Goal: Task Accomplishment & Management: Manage account settings

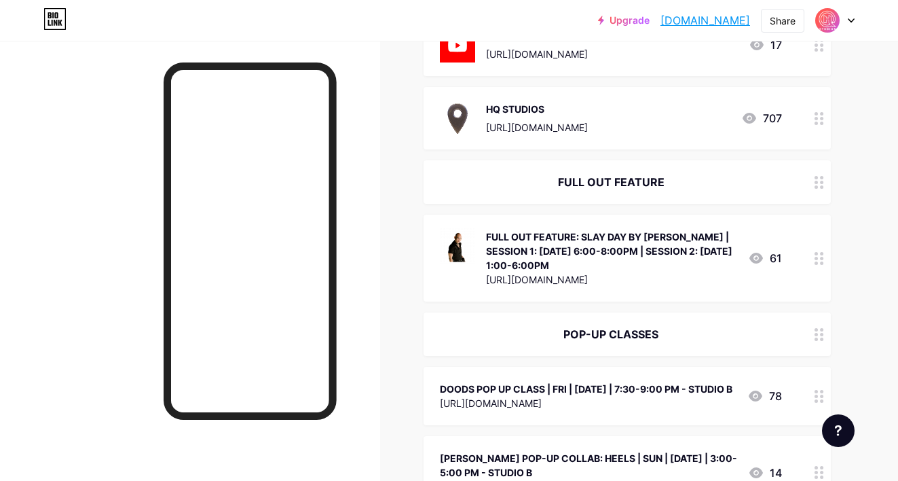
scroll to position [457, 0]
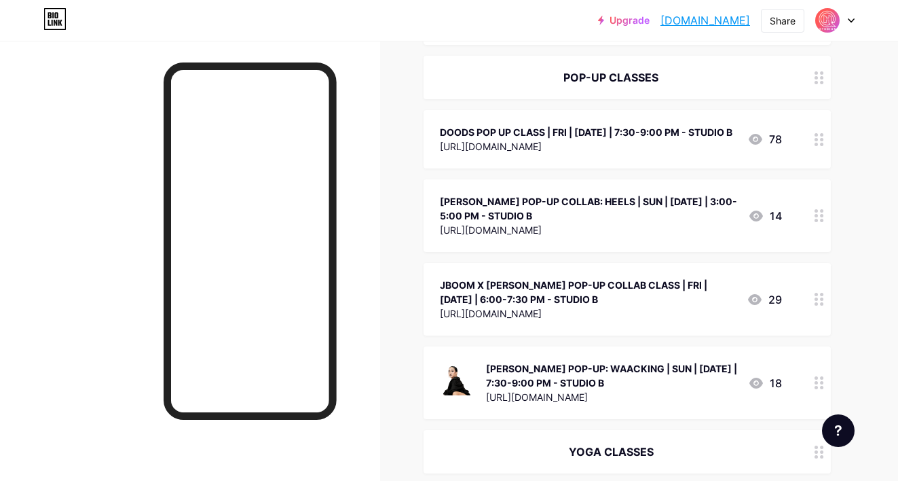
click at [828, 160] on div at bounding box center [819, 139] width 23 height 58
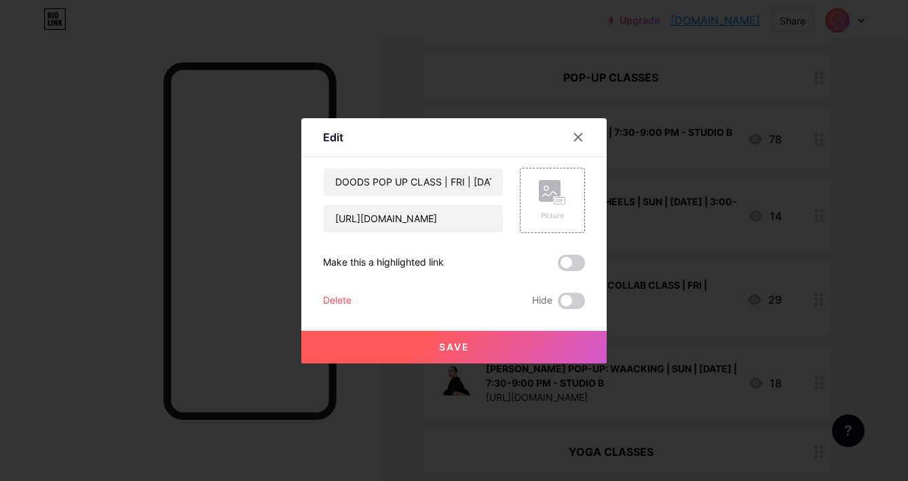
drag, startPoint x: 561, startPoint y: 298, endPoint x: 538, endPoint y: 332, distance: 40.7
click at [561, 298] on span at bounding box center [571, 301] width 27 height 16
click at [558, 304] on input "checkbox" at bounding box center [558, 304] width 0 height 0
click at [536, 337] on button "Save" at bounding box center [453, 347] width 305 height 33
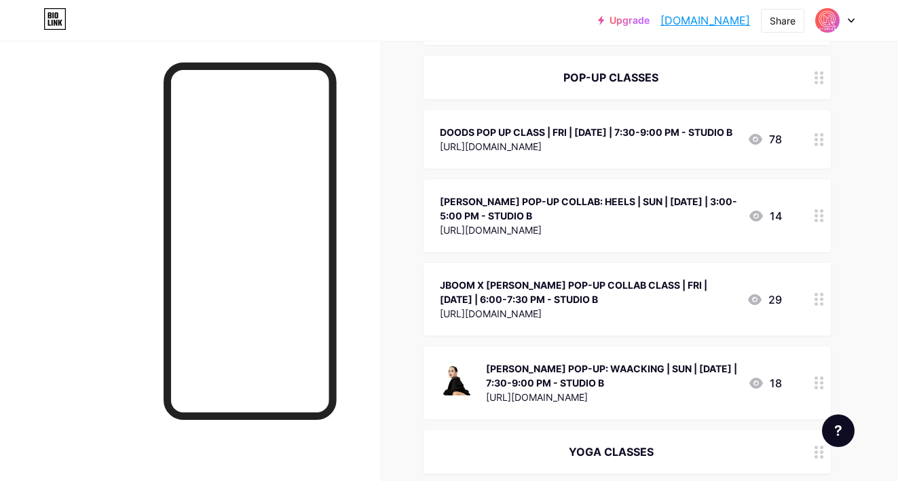
click at [819, 222] on icon at bounding box center [820, 215] width 10 height 13
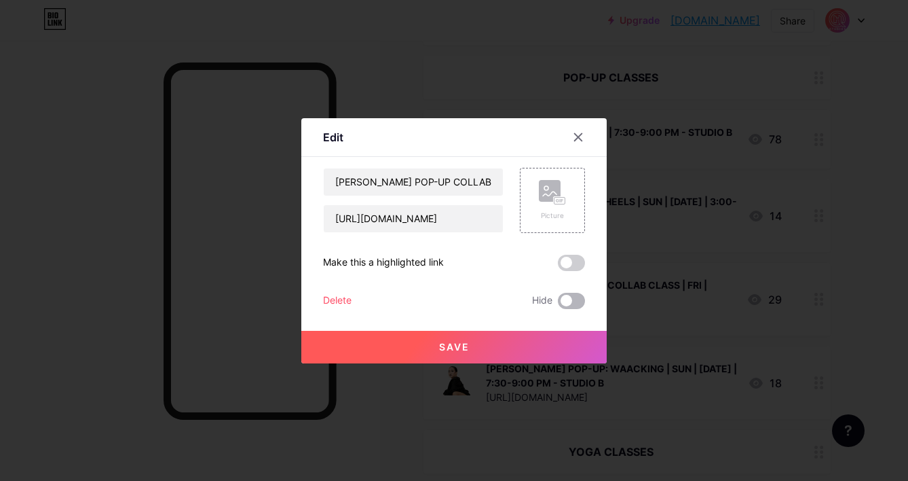
click at [572, 300] on span at bounding box center [571, 301] width 27 height 16
click at [558, 304] on input "checkbox" at bounding box center [558, 304] width 0 height 0
click at [513, 351] on button "Save" at bounding box center [453, 347] width 305 height 33
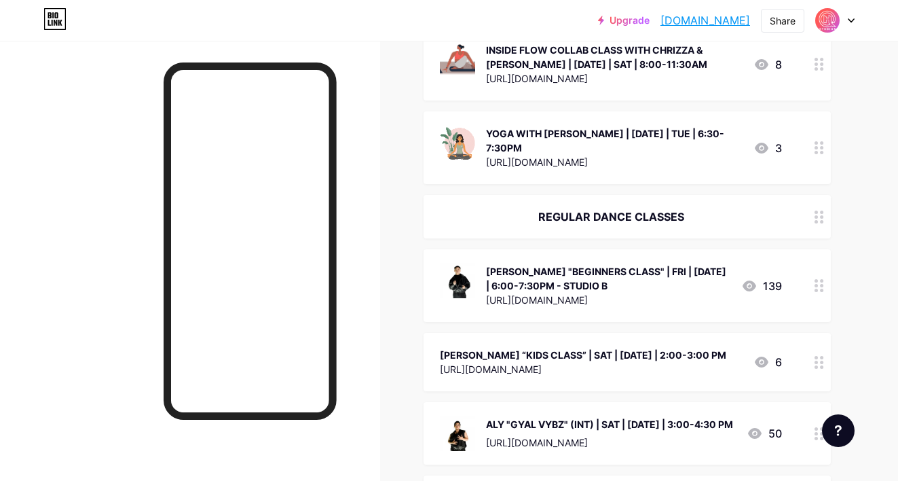
scroll to position [1332, 0]
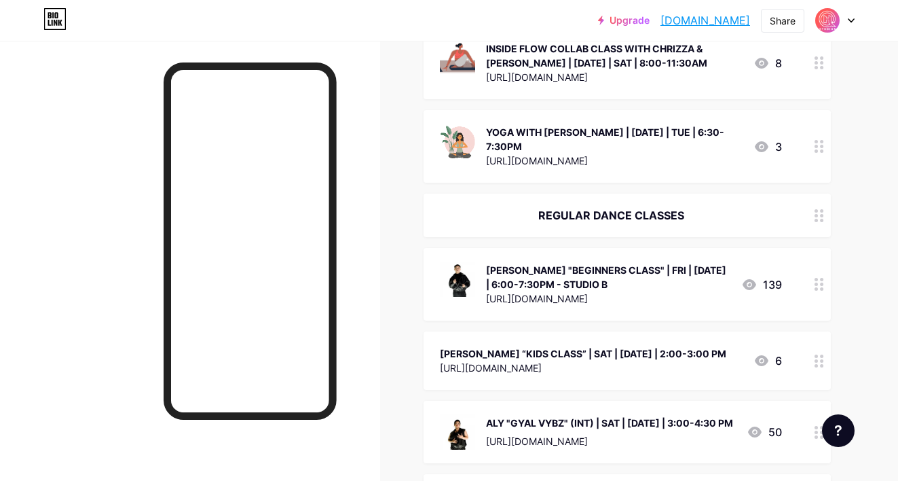
click at [829, 282] on div at bounding box center [819, 284] width 23 height 73
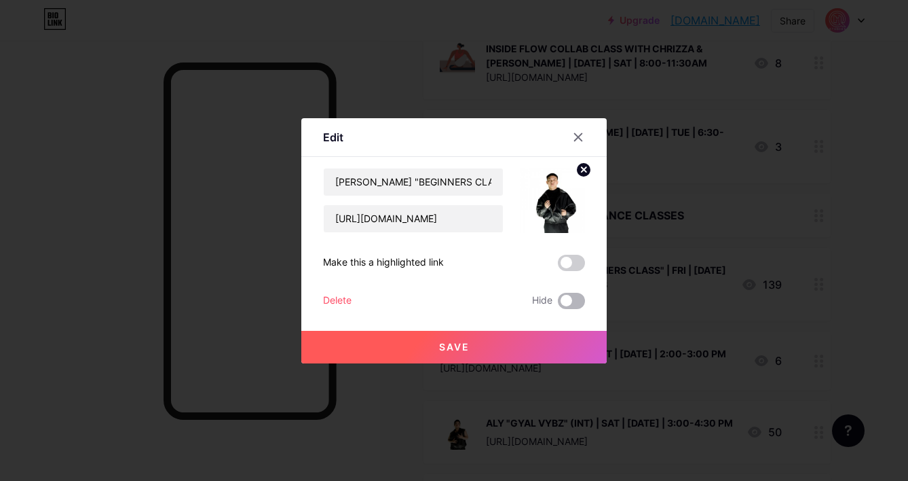
click at [562, 304] on span at bounding box center [571, 301] width 27 height 16
click at [558, 304] on input "checkbox" at bounding box center [558, 304] width 0 height 0
click at [519, 339] on button "Save" at bounding box center [453, 347] width 305 height 33
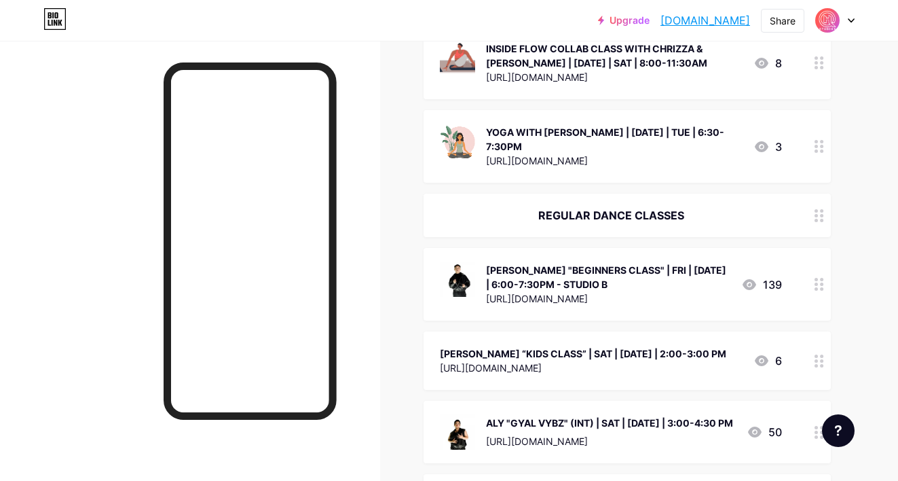
click at [824, 354] on div at bounding box center [819, 360] width 23 height 58
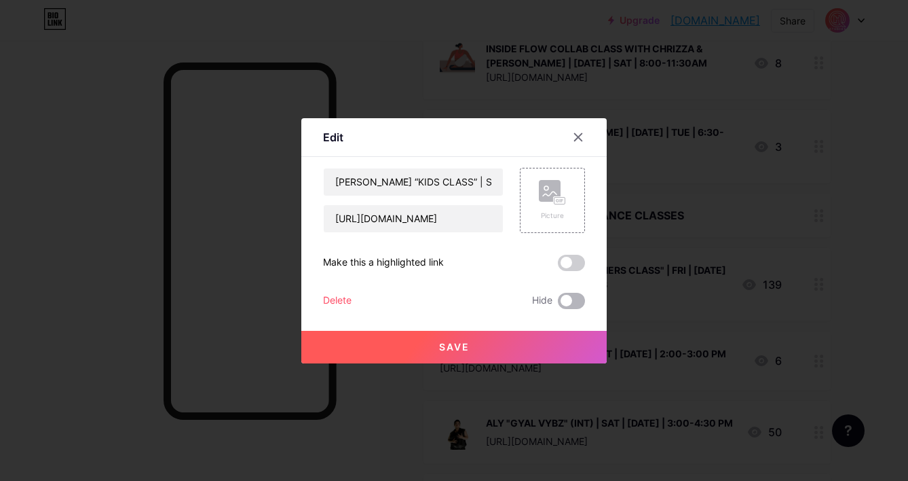
click at [563, 300] on span at bounding box center [571, 301] width 27 height 16
click at [558, 304] on input "checkbox" at bounding box center [558, 304] width 0 height 0
click at [519, 354] on button "Save" at bounding box center [453, 347] width 305 height 33
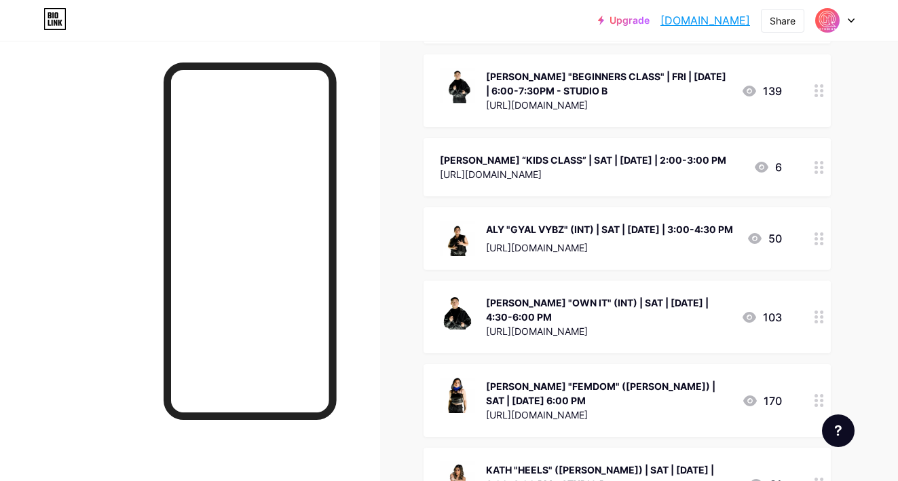
scroll to position [1528, 0]
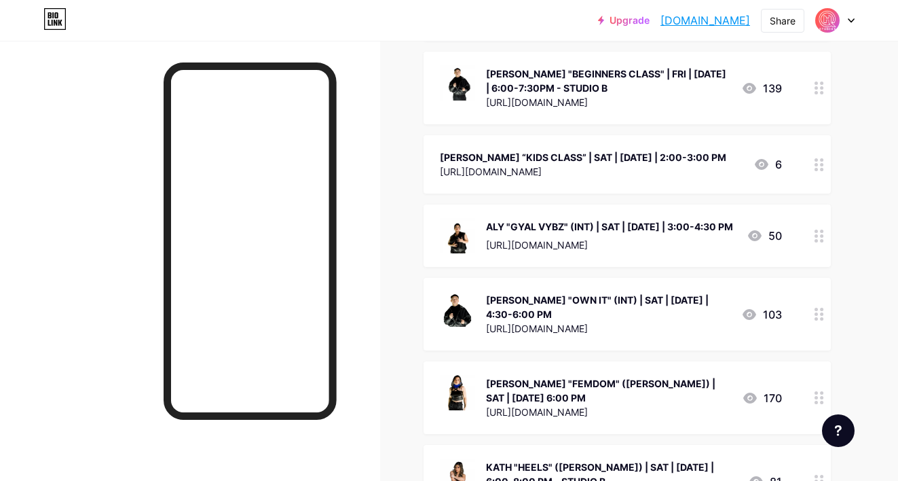
click at [832, 223] on div "Links Posts Design Subscribers NEW Stats Settings + ADD LINK + ADD EMBED + Add …" at bounding box center [444, 343] width 888 height 3661
click at [810, 231] on div at bounding box center [819, 235] width 23 height 62
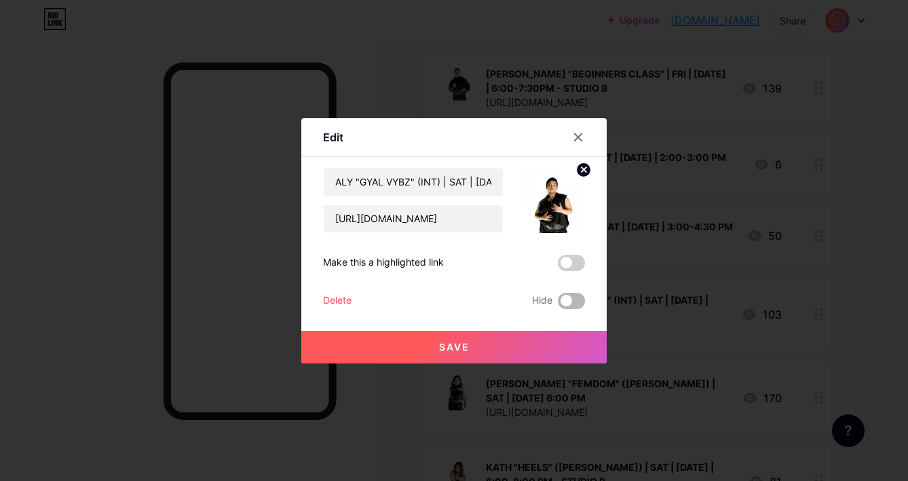
click at [559, 299] on span at bounding box center [571, 301] width 27 height 16
click at [558, 304] on input "checkbox" at bounding box center [558, 304] width 0 height 0
click at [513, 337] on button "Save" at bounding box center [453, 347] width 305 height 33
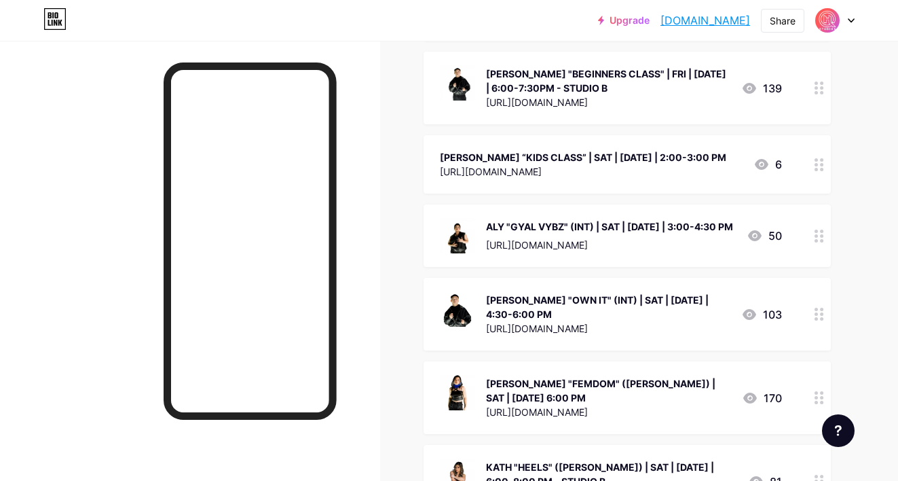
click at [815, 310] on icon at bounding box center [820, 314] width 10 height 13
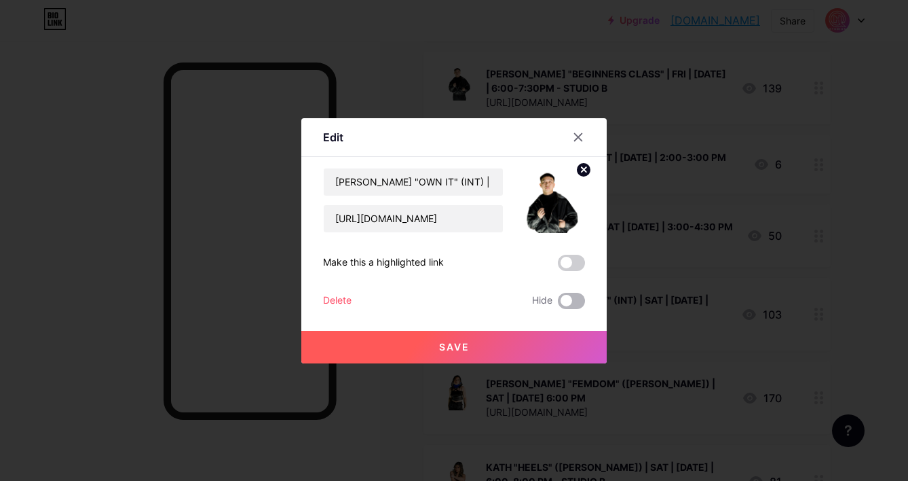
click at [562, 294] on span at bounding box center [571, 301] width 27 height 16
click at [558, 304] on input "checkbox" at bounding box center [558, 304] width 0 height 0
click at [515, 352] on button "Save" at bounding box center [453, 347] width 305 height 33
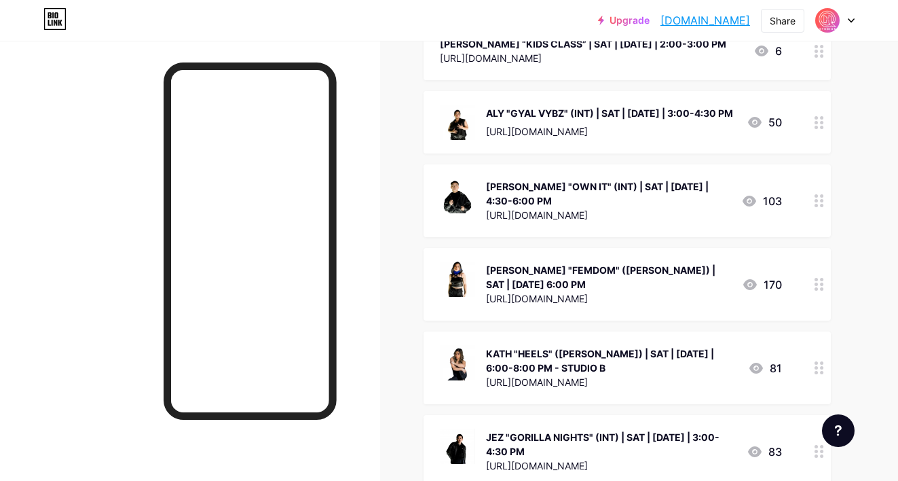
scroll to position [1642, 0]
click at [824, 284] on div at bounding box center [819, 283] width 23 height 73
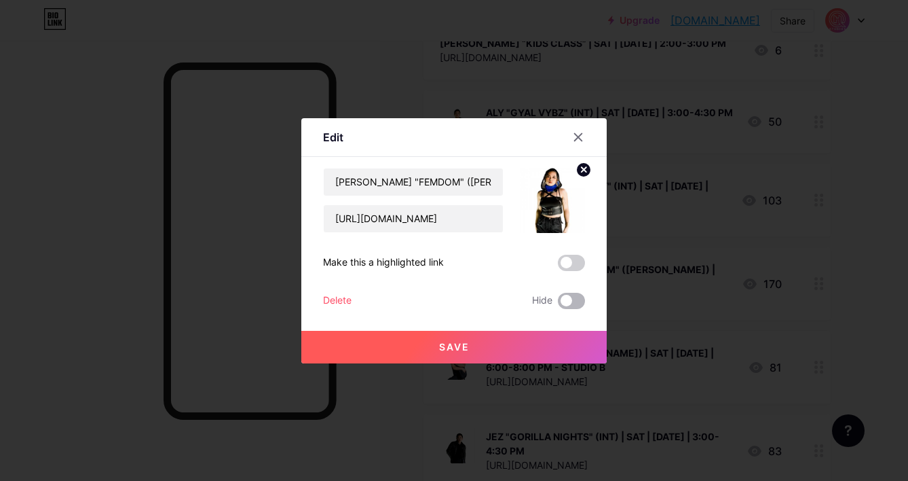
click at [558, 299] on span at bounding box center [571, 301] width 27 height 16
click at [558, 304] on input "checkbox" at bounding box center [558, 304] width 0 height 0
click at [500, 345] on button "Save" at bounding box center [453, 347] width 305 height 33
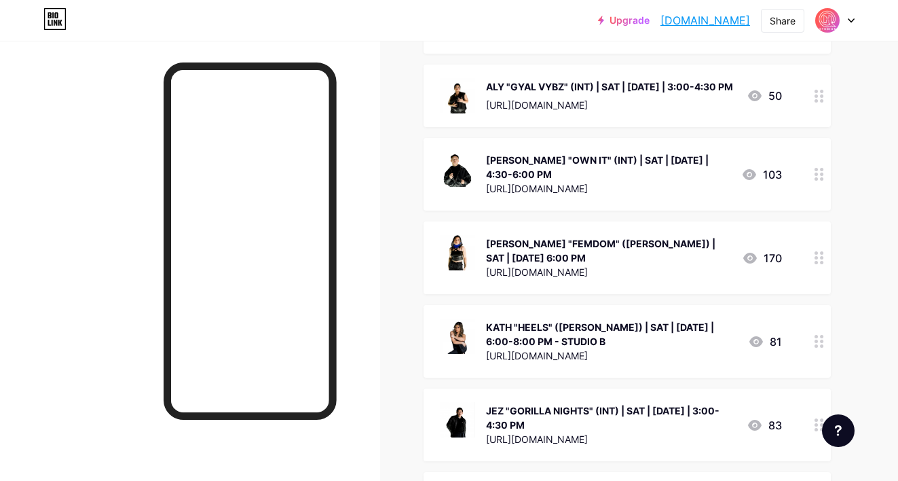
scroll to position [1671, 0]
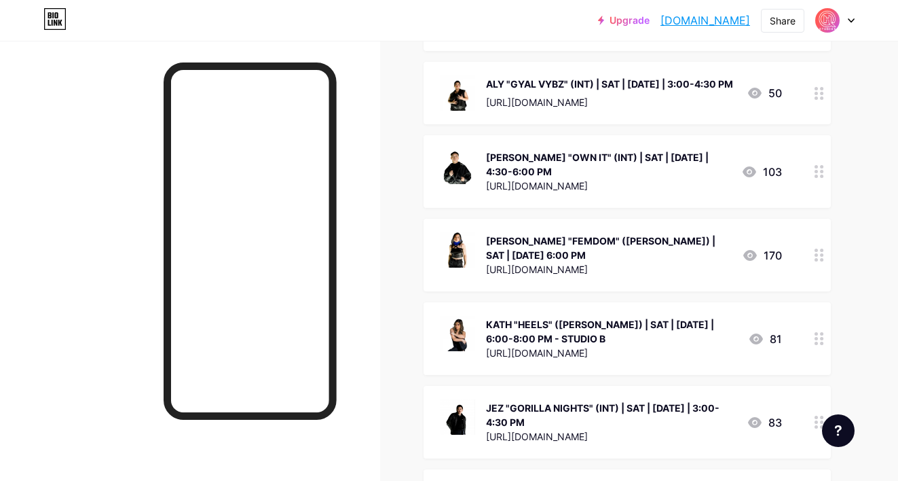
click at [816, 341] on circle at bounding box center [816, 342] width 3 height 3
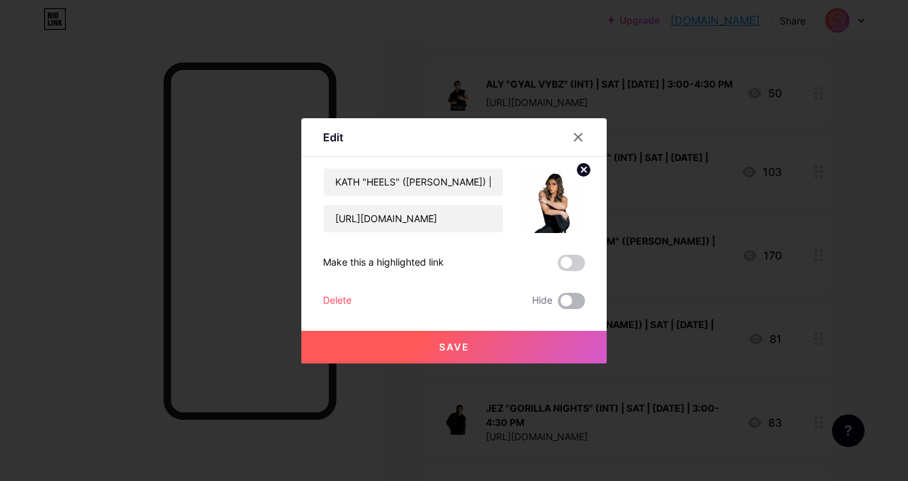
click at [571, 306] on span at bounding box center [571, 301] width 27 height 16
click at [558, 304] on input "checkbox" at bounding box center [558, 304] width 0 height 0
click at [509, 340] on button "Save" at bounding box center [453, 347] width 305 height 33
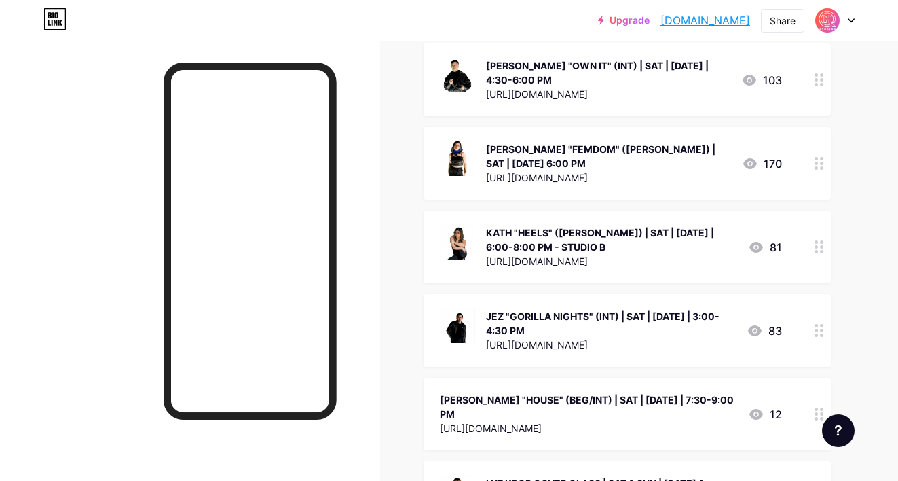
scroll to position [1763, 0]
click at [821, 407] on circle at bounding box center [821, 408] width 3 height 3
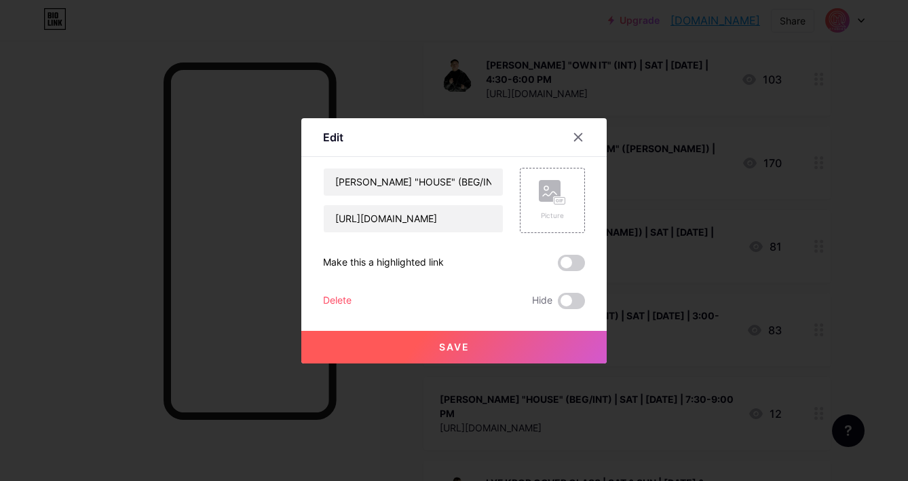
drag, startPoint x: 565, startPoint y: 303, endPoint x: 544, endPoint y: 320, distance: 27.6
click at [565, 303] on span at bounding box center [571, 301] width 27 height 16
click at [558, 304] on input "checkbox" at bounding box center [558, 304] width 0 height 0
click at [522, 343] on button "Save" at bounding box center [453, 347] width 305 height 33
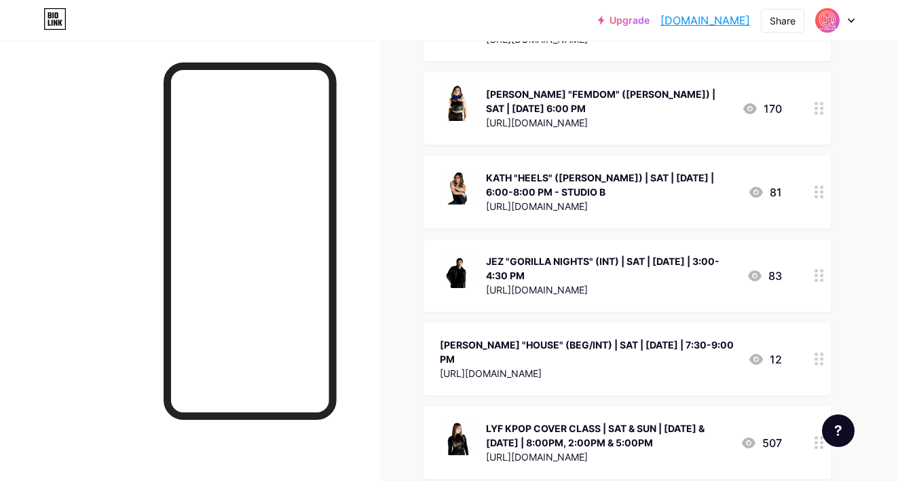
scroll to position [1895, 0]
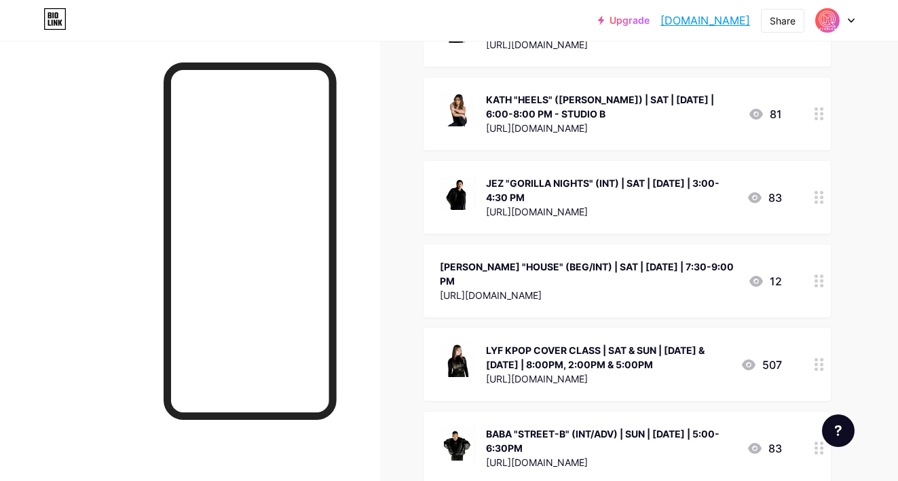
click at [813, 343] on div at bounding box center [819, 364] width 23 height 73
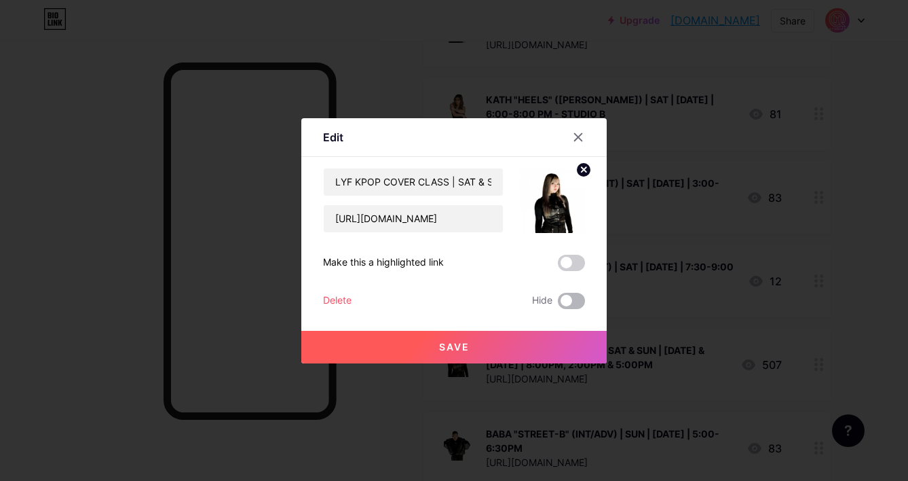
click at [567, 301] on span at bounding box center [571, 301] width 27 height 16
click at [558, 304] on input "checkbox" at bounding box center [558, 304] width 0 height 0
drag, startPoint x: 553, startPoint y: 320, endPoint x: 550, endPoint y: 328, distance: 8.2
click at [553, 321] on div "Save" at bounding box center [453, 336] width 305 height 54
click at [546, 338] on button "Save" at bounding box center [453, 347] width 305 height 33
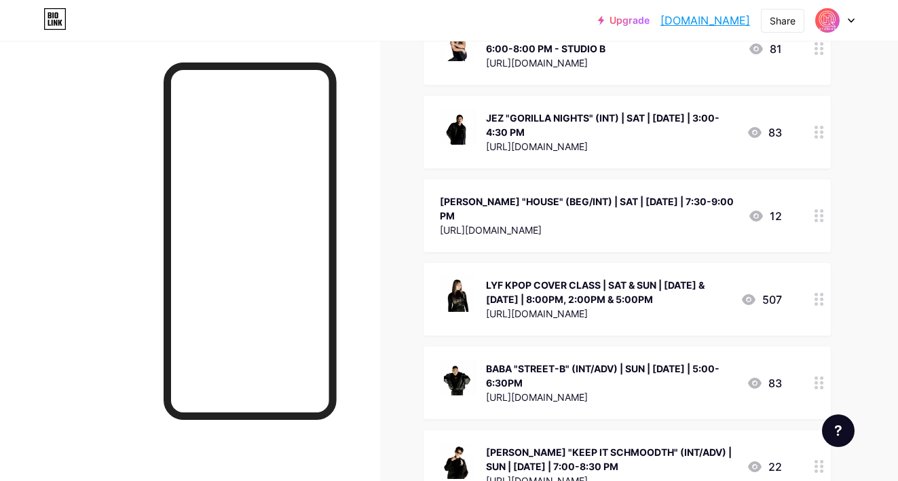
scroll to position [2058, 0]
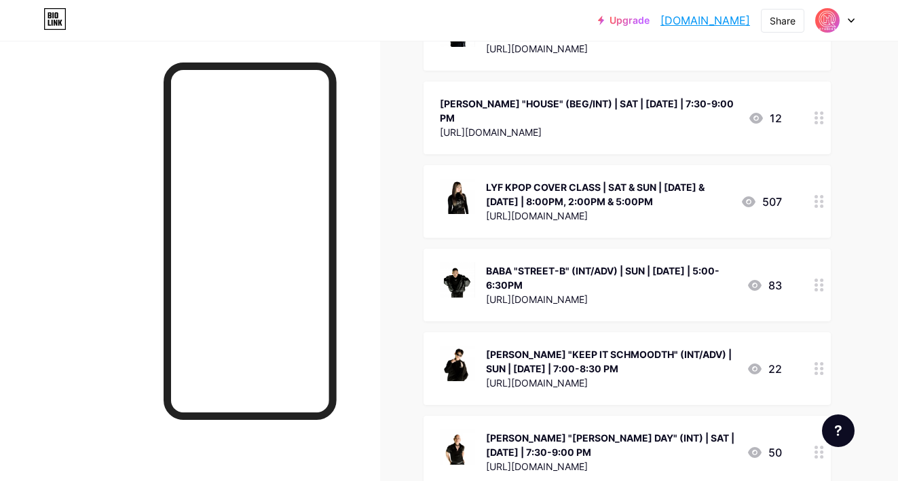
click at [817, 278] on icon at bounding box center [820, 284] width 10 height 13
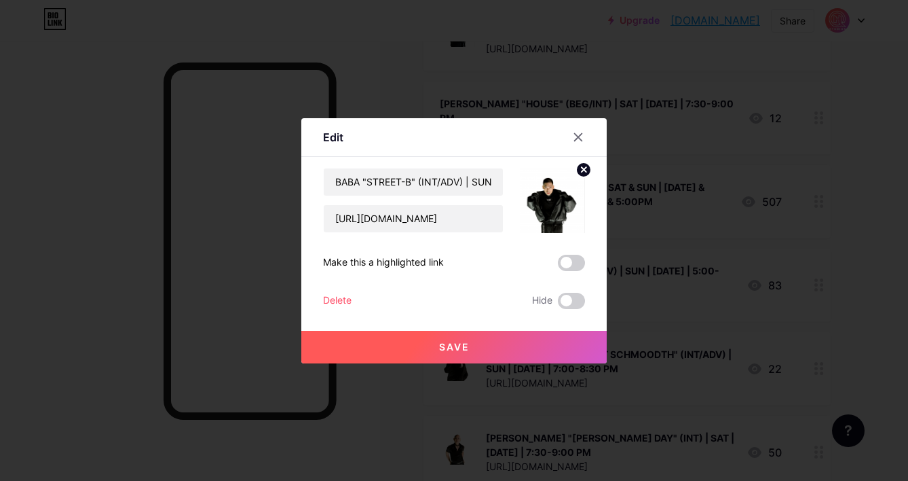
drag, startPoint x: 568, startPoint y: 296, endPoint x: 551, endPoint y: 329, distance: 36.7
click at [568, 296] on span at bounding box center [571, 301] width 27 height 16
click at [558, 304] on input "checkbox" at bounding box center [558, 304] width 0 height 0
click at [534, 356] on button "Save" at bounding box center [453, 347] width 305 height 33
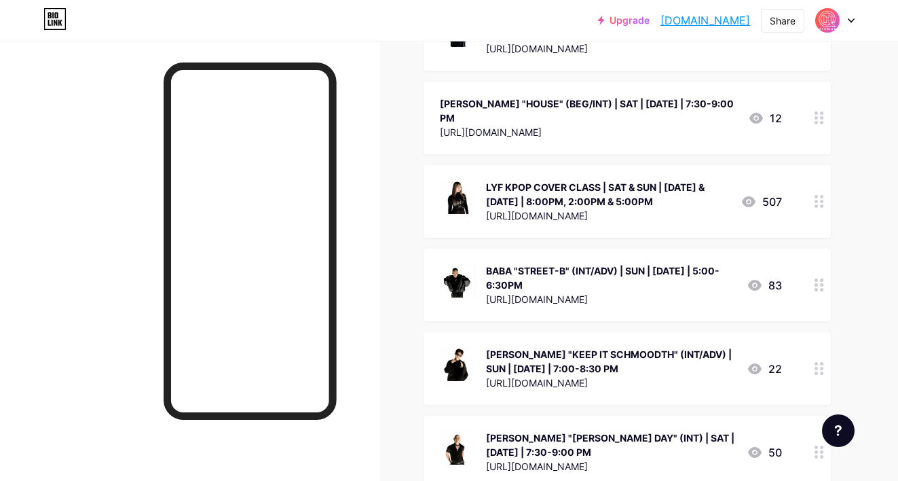
click at [817, 371] on circle at bounding box center [816, 372] width 3 height 3
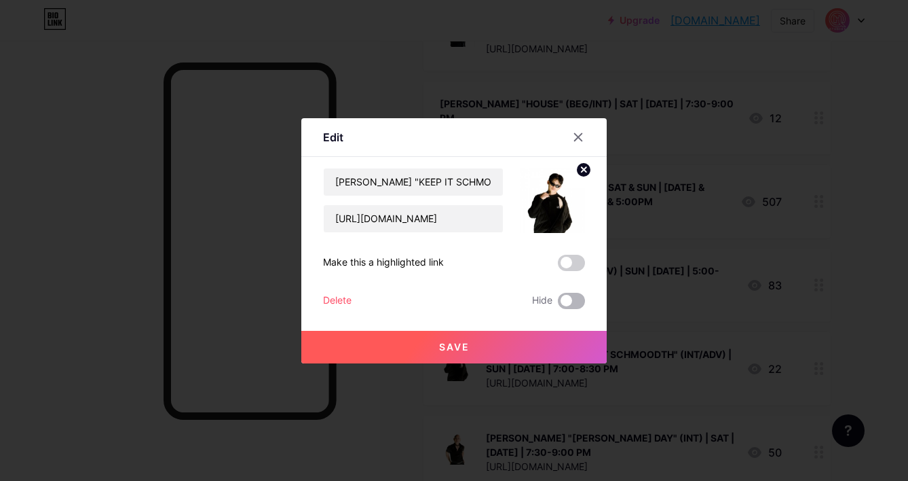
click at [553, 302] on div "Hide" at bounding box center [558, 301] width 53 height 16
click at [570, 303] on span at bounding box center [571, 301] width 27 height 16
click at [558, 304] on input "checkbox" at bounding box center [558, 304] width 0 height 0
click at [534, 340] on button "Save" at bounding box center [453, 347] width 305 height 33
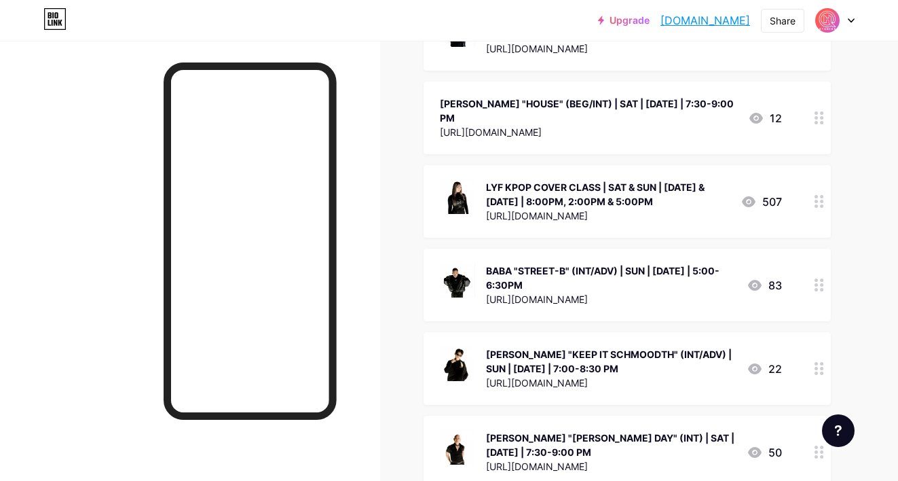
scroll to position [2061, 0]
